Goal: Find specific page/section: Find specific page/section

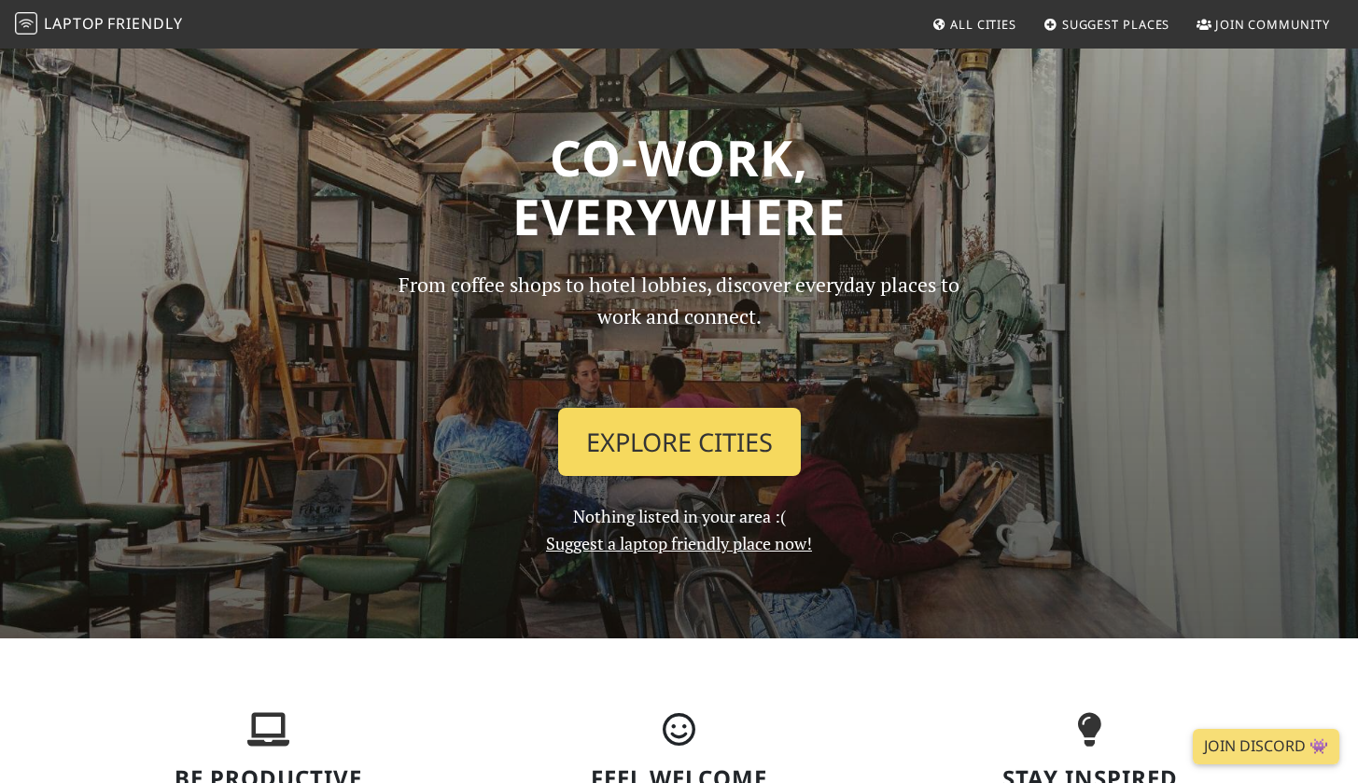
click at [667, 452] on link "Explore Cities" at bounding box center [679, 442] width 243 height 69
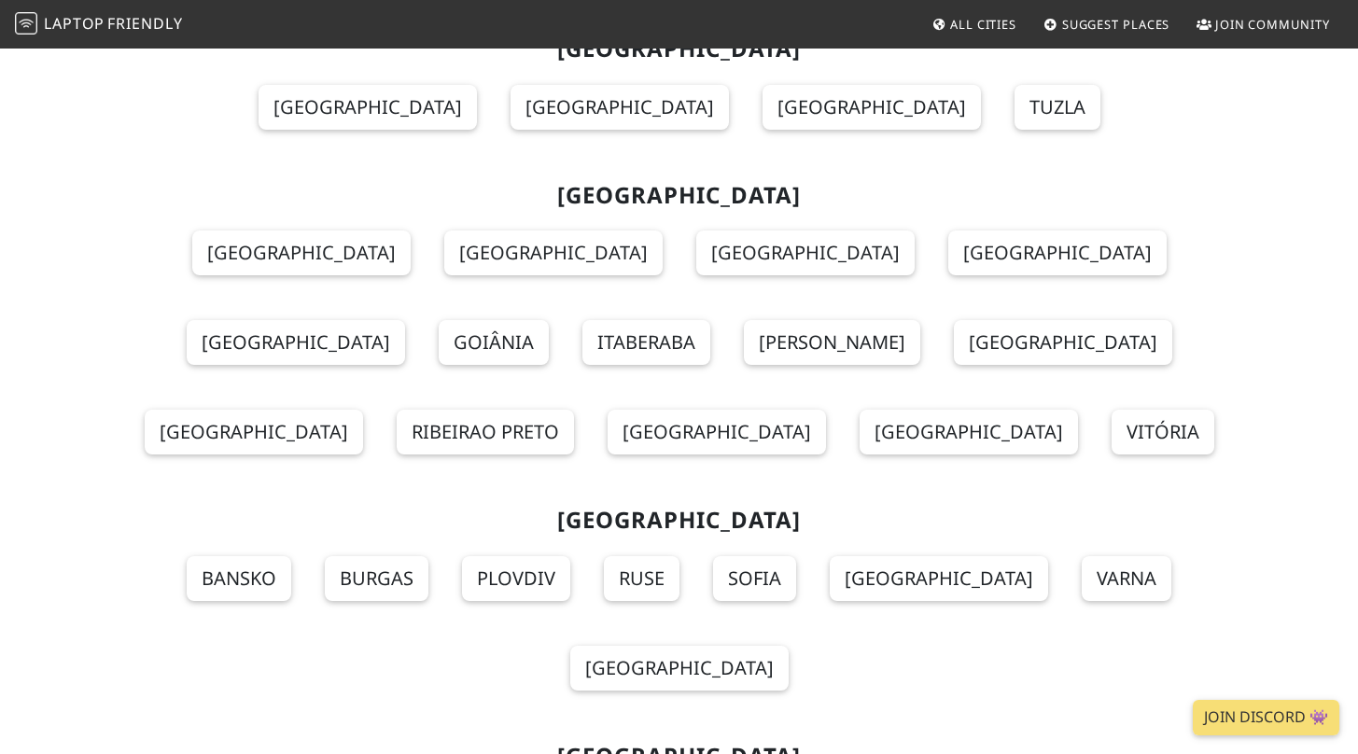
scroll to position [15894, 0]
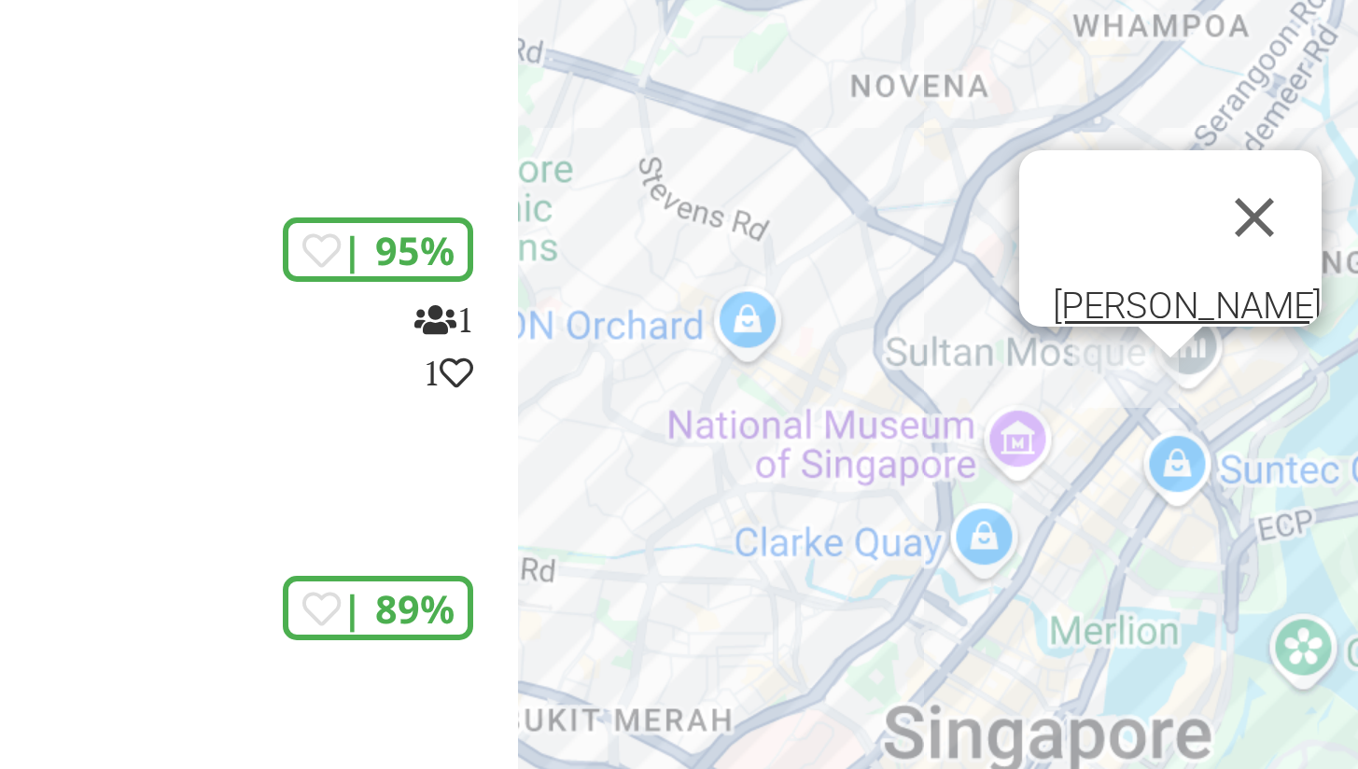
click at [905, 139] on div "To navigate, press the arrow keys. [PERSON_NAME]" at bounding box center [1131, 431] width 453 height 769
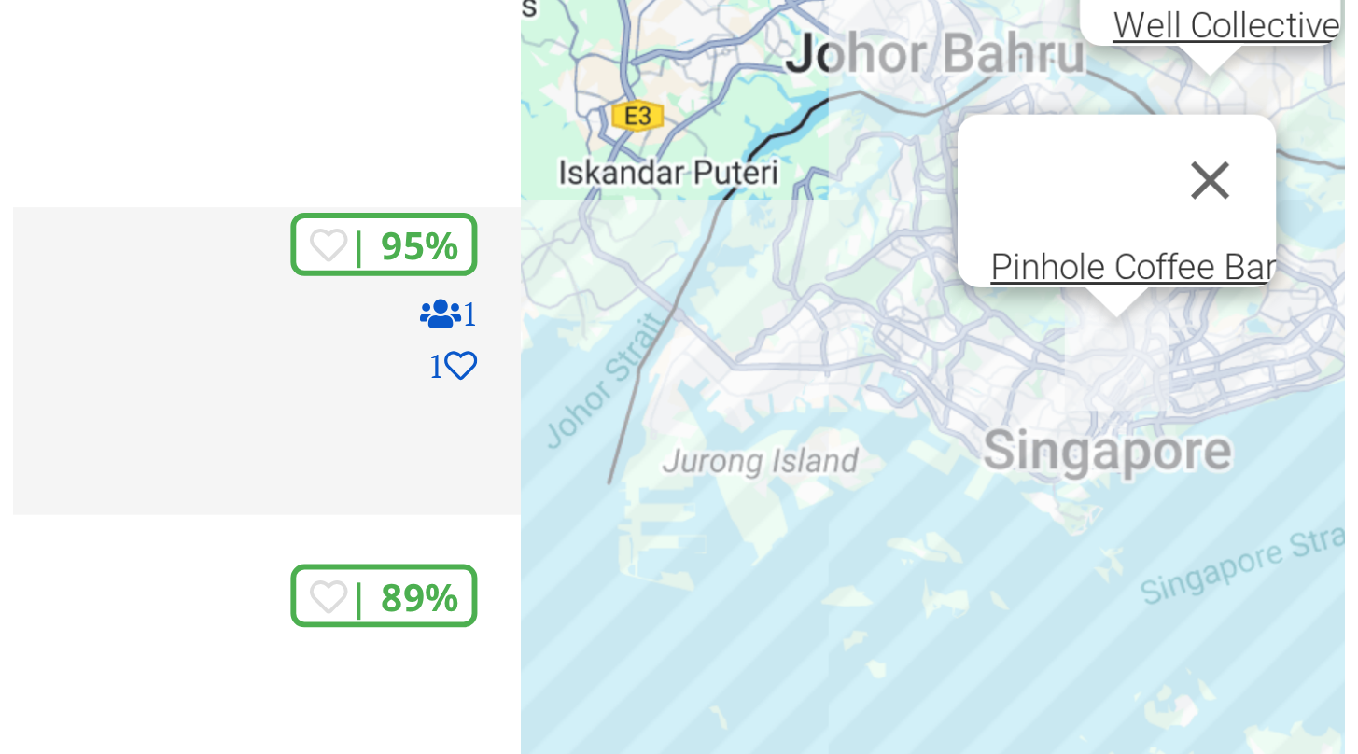
scroll to position [88, 0]
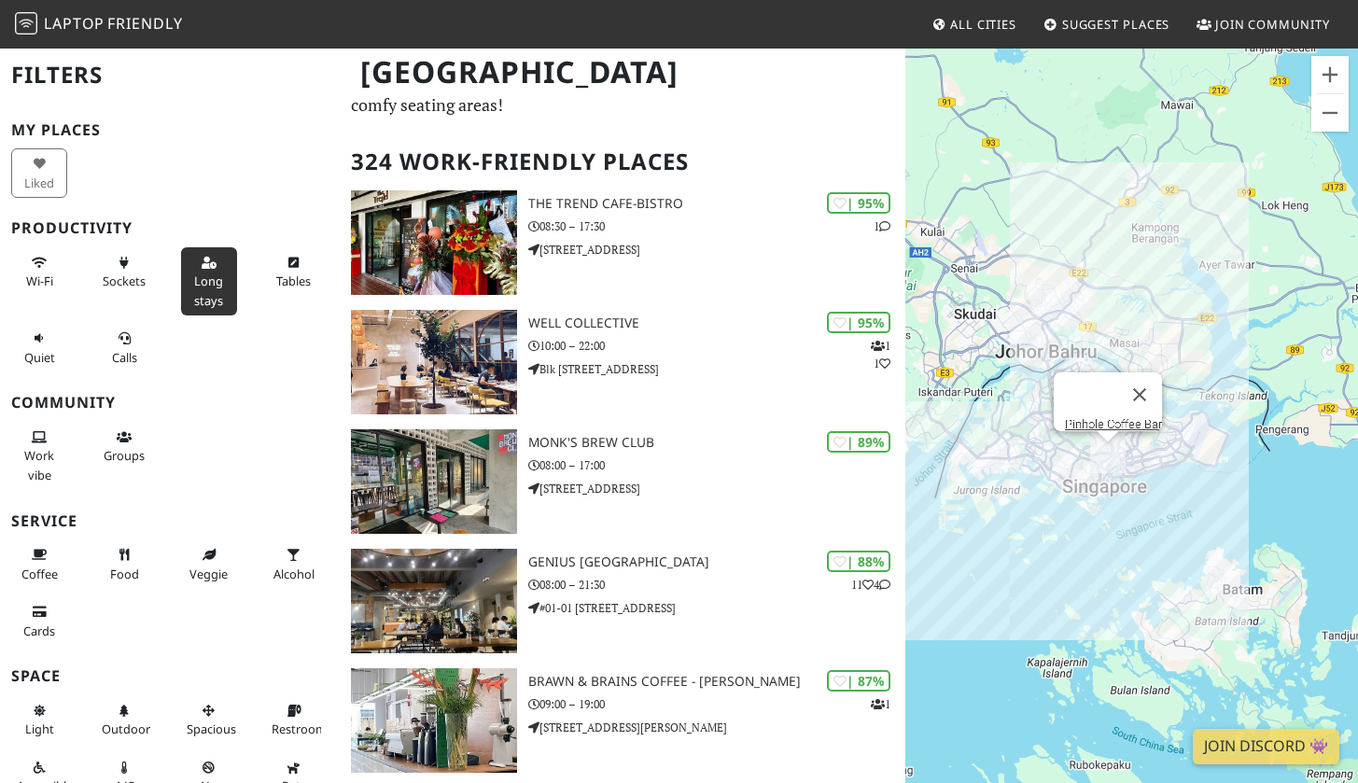
click at [210, 278] on span "Long stays" at bounding box center [208, 290] width 29 height 35
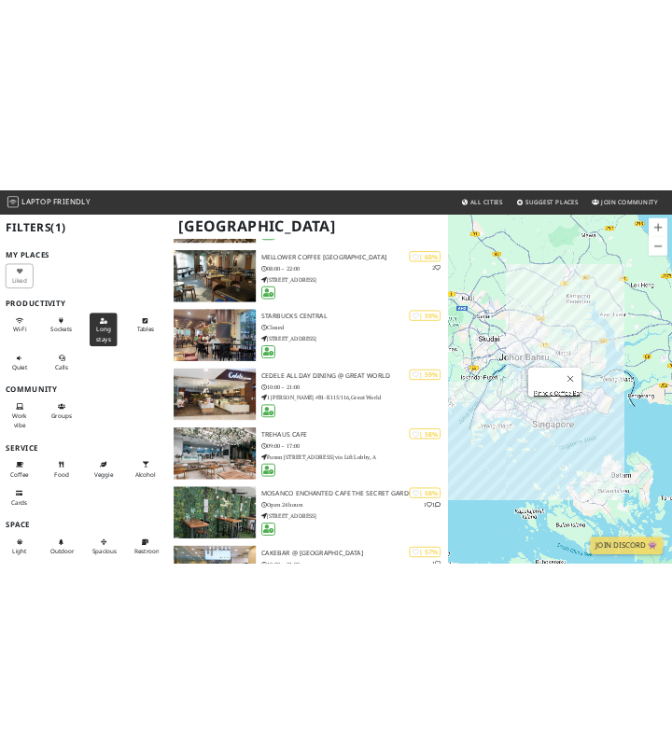
scroll to position [25041, 0]
